Goal: Task Accomplishment & Management: Manage account settings

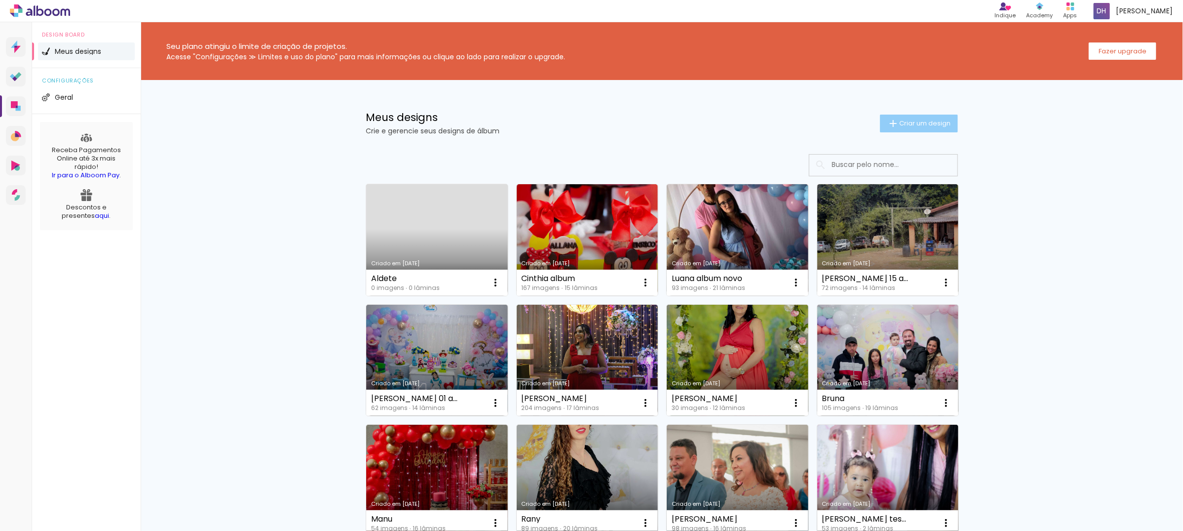
click at [900, 120] on span "Criar um design" at bounding box center [925, 123] width 51 height 6
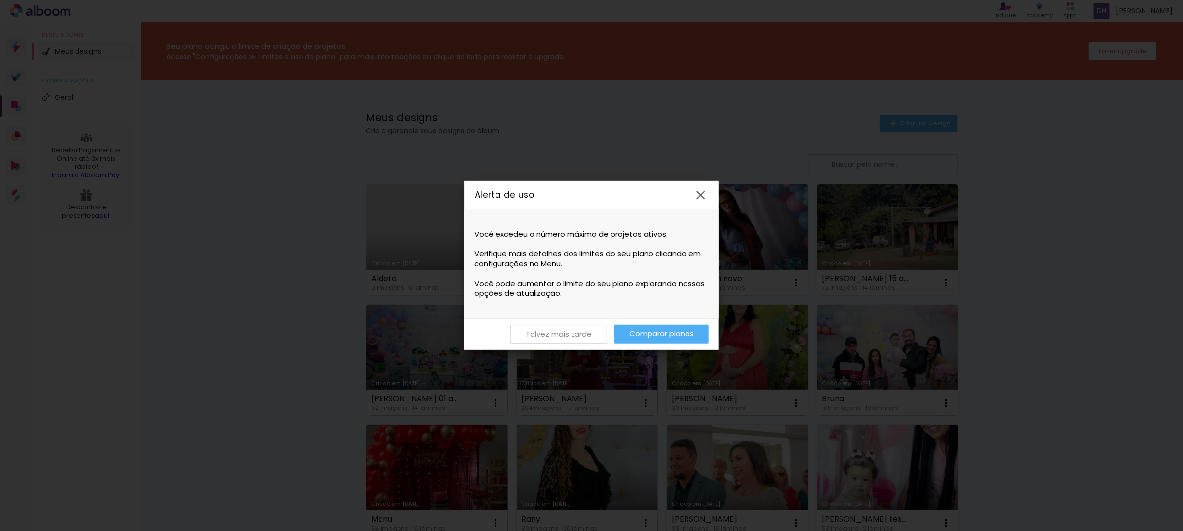
click at [0, 0] on slot "Talvez mais tarde" at bounding box center [0, 0] width 0 height 0
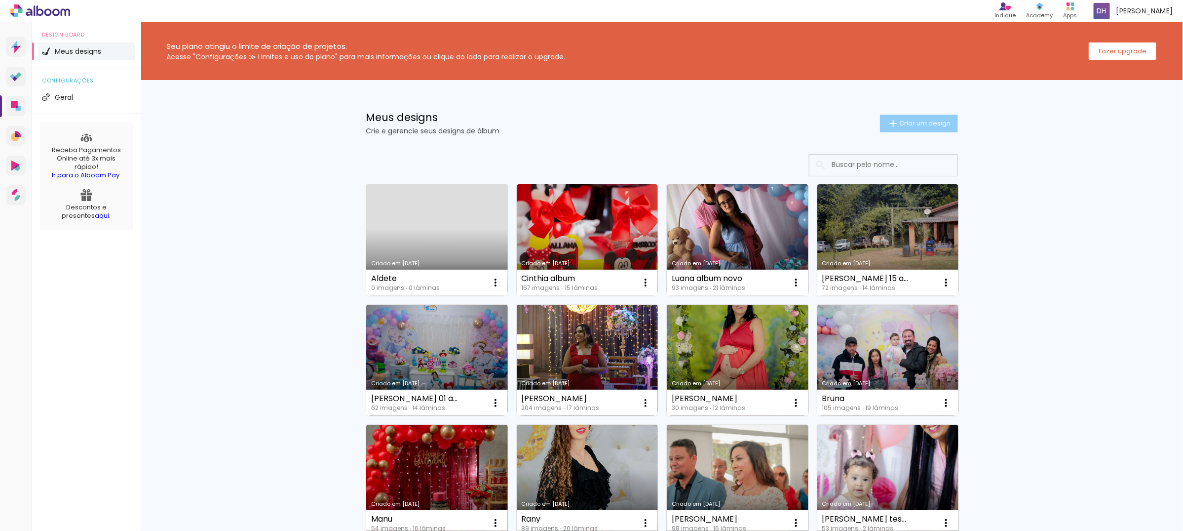
click at [900, 125] on span "Criar um design" at bounding box center [925, 123] width 51 height 6
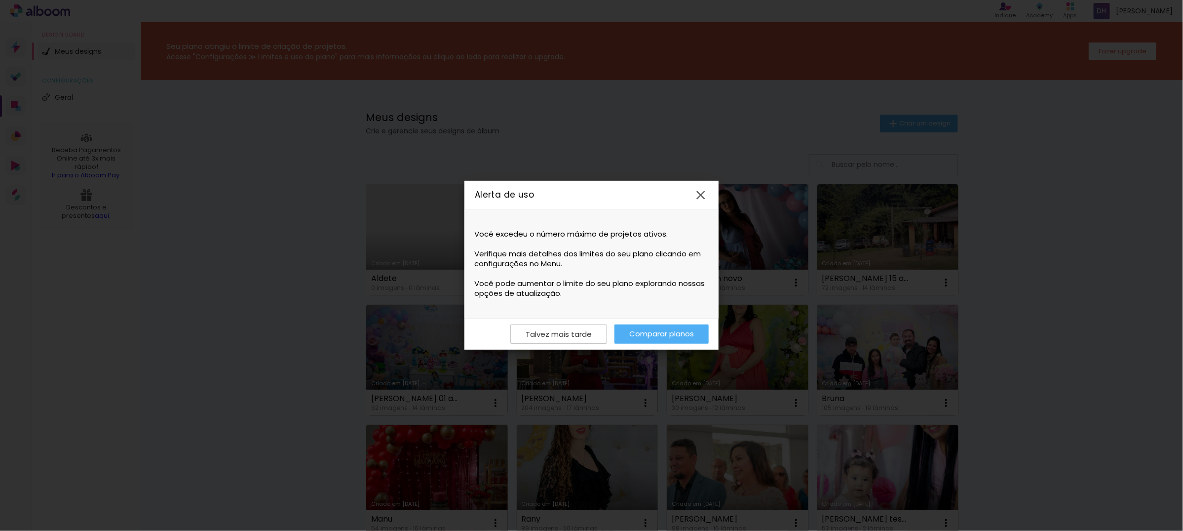
click at [695, 194] on iron-icon at bounding box center [701, 195] width 15 height 15
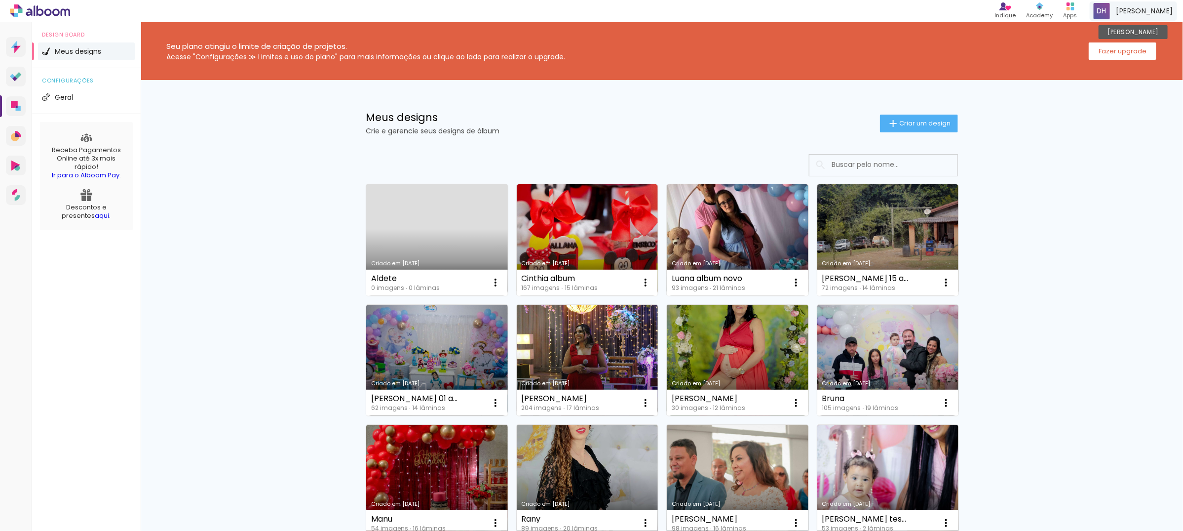
click at [1143, 6] on div "Danielle Conta Alboom" at bounding box center [1133, 10] width 87 height 19
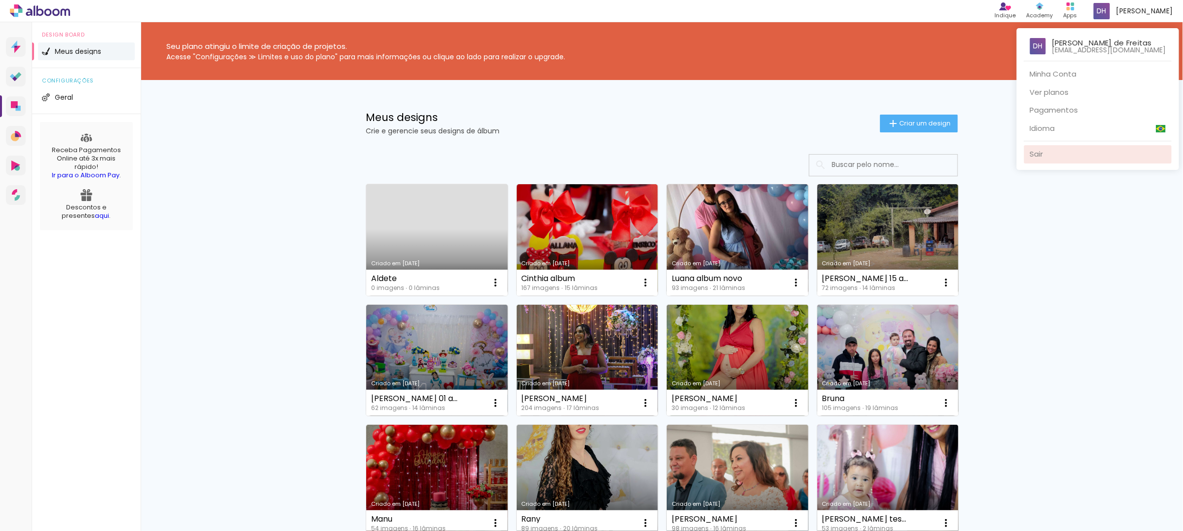
click at [1045, 159] on link "Sair" at bounding box center [1098, 154] width 148 height 18
